Goal: Information Seeking & Learning: Check status

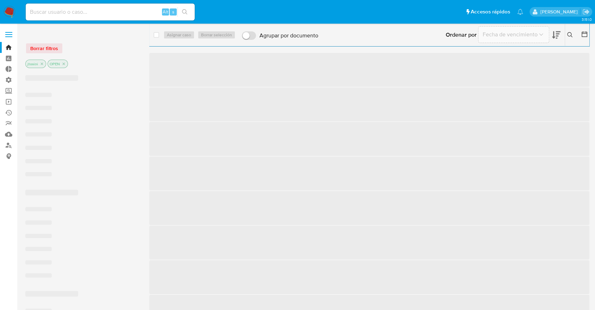
click at [86, 15] on input at bounding box center [110, 11] width 169 height 9
paste input "2460319921"
type input "2460319921"
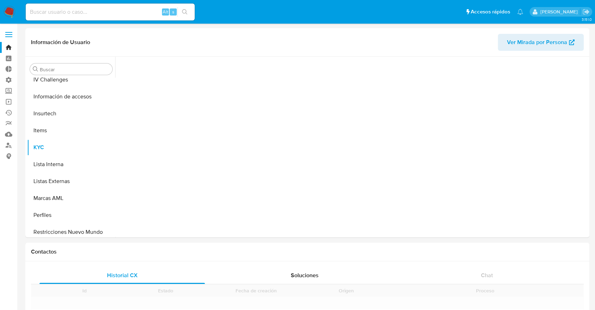
scroll to position [298, 0]
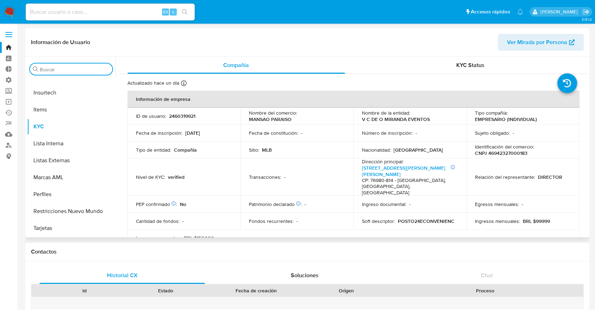
click at [85, 72] on input "Buscar" at bounding box center [75, 69] width 70 height 6
select select "10"
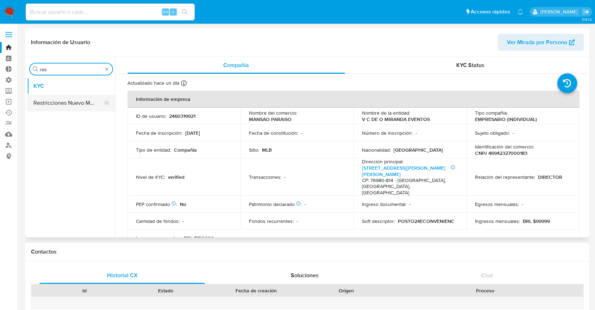
type input "res"
click at [71, 101] on button "Restricciones Nuevo Mundo" at bounding box center [68, 102] width 82 height 17
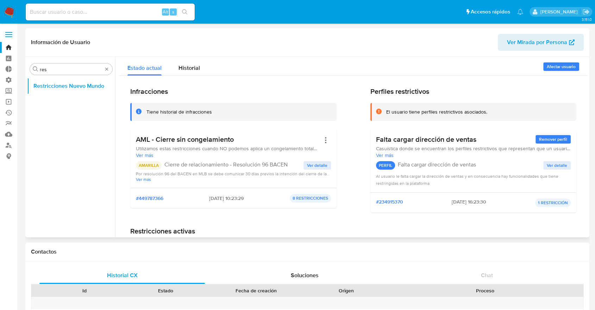
click at [195, 76] on div "Infracciones Tiene historial de infracciones AML - Cierre sin congelamiento Uti…" at bounding box center [353, 218] width 469 height 284
click at [113, 4] on div "Alt s" at bounding box center [110, 12] width 169 height 17
click at [108, 8] on input at bounding box center [110, 11] width 169 height 9
paste input "1967474178"
type input "1967474178"
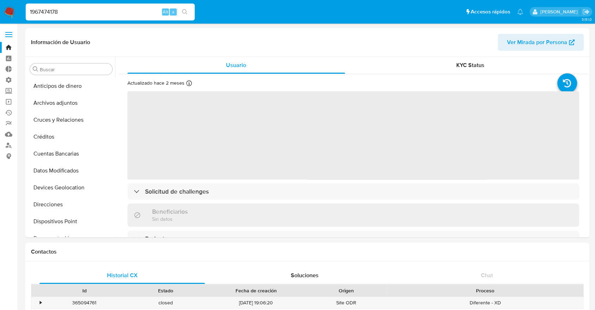
select select "10"
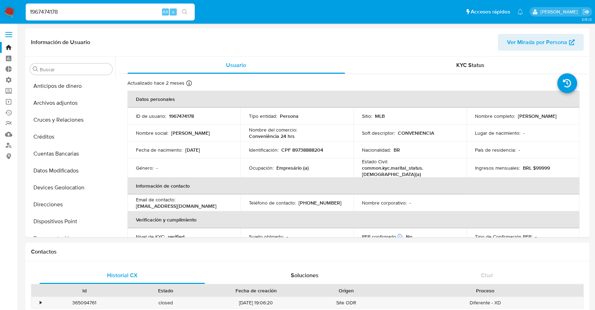
scroll to position [298, 0]
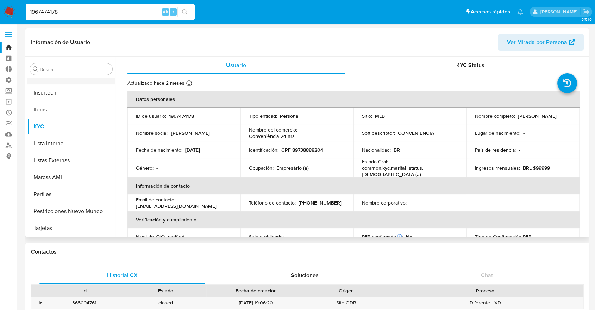
click at [65, 77] on button "Información de accesos" at bounding box center [68, 75] width 82 height 17
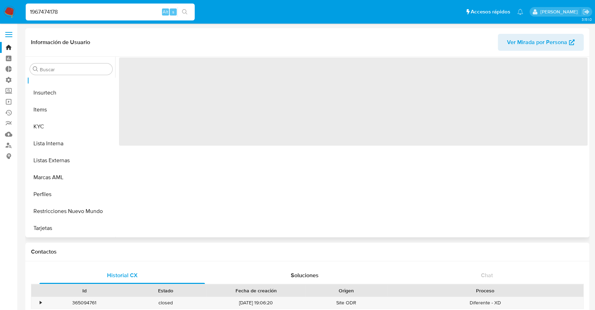
click at [64, 76] on div "Buscar Anticipos de dinero Archivos adjuntos Cruces y Relaciones Créditos Cuent…" at bounding box center [71, 147] width 88 height 179
click at [59, 67] on input "Buscar" at bounding box center [75, 69] width 70 height 6
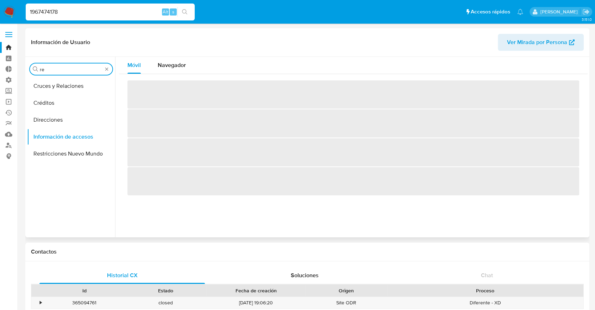
scroll to position [0, 0]
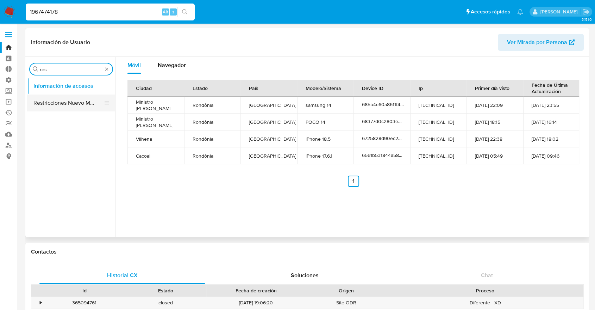
type input "res"
click at [53, 100] on button "Restricciones Nuevo Mundo" at bounding box center [68, 102] width 82 height 17
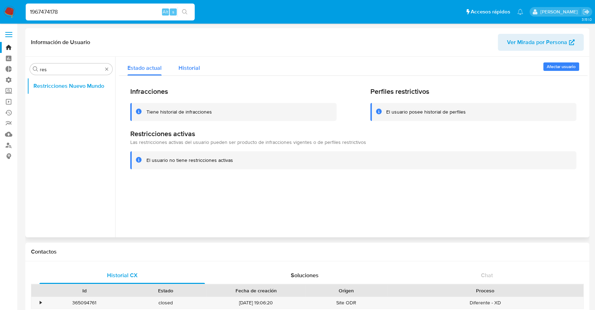
click at [197, 63] on div "Historial" at bounding box center [189, 66] width 21 height 19
